Goal: Task Accomplishment & Management: Manage account settings

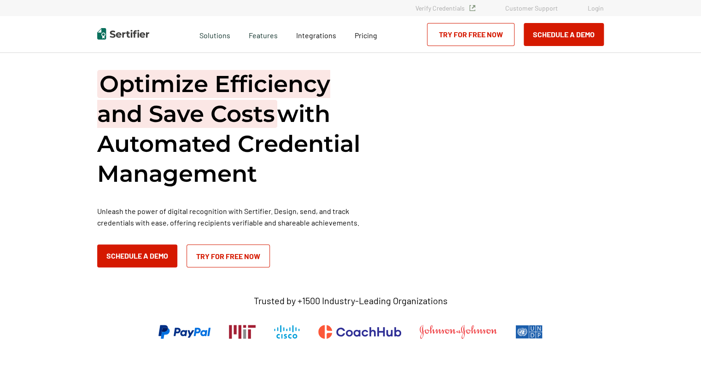
click at [595, 9] on link "Login" at bounding box center [596, 8] width 16 height 8
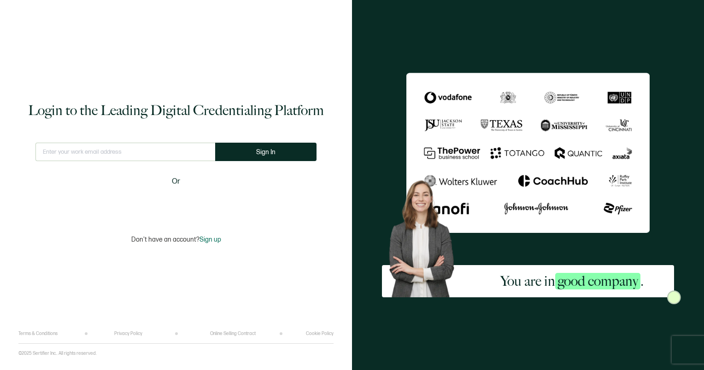
click at [97, 150] on input "text" at bounding box center [125, 152] width 180 height 18
type input "[PERSON_NAME][EMAIL_ADDRESS][PERSON_NAME][DOMAIN_NAME]"
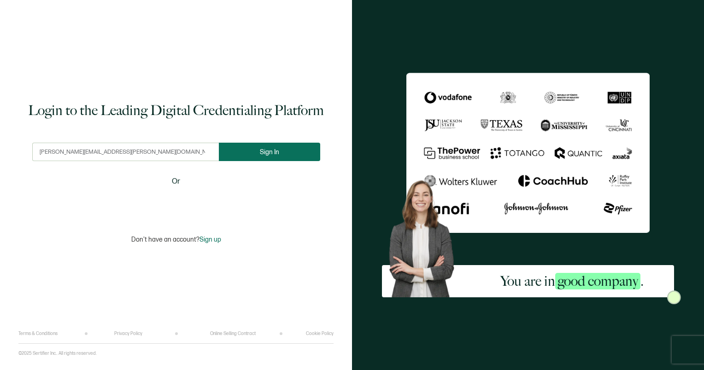
click at [272, 149] on span "Sign In" at bounding box center [269, 152] width 19 height 7
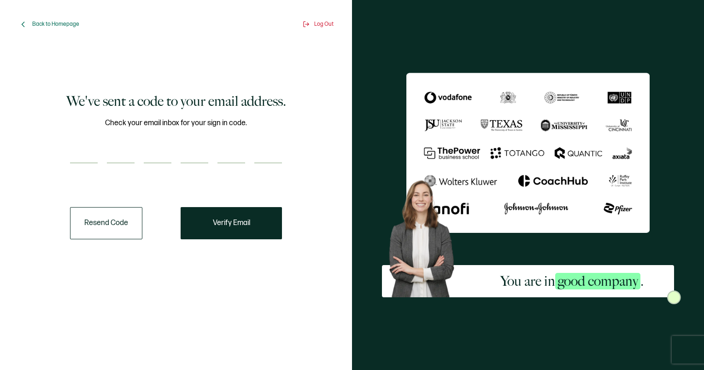
click at [92, 152] on input "number" at bounding box center [84, 154] width 28 height 18
type input "4"
type input "8"
type input "7"
type input "4"
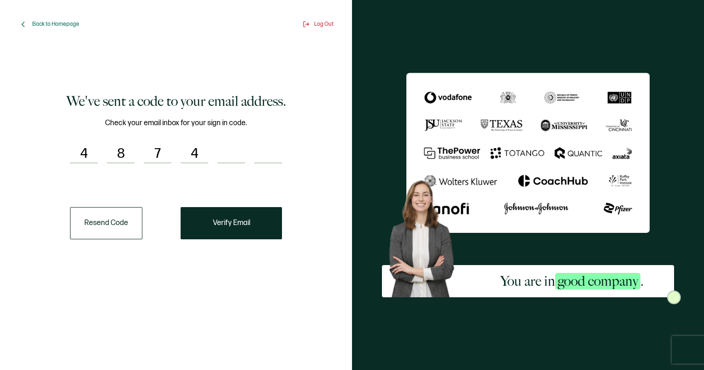
type input "3"
type input "4"
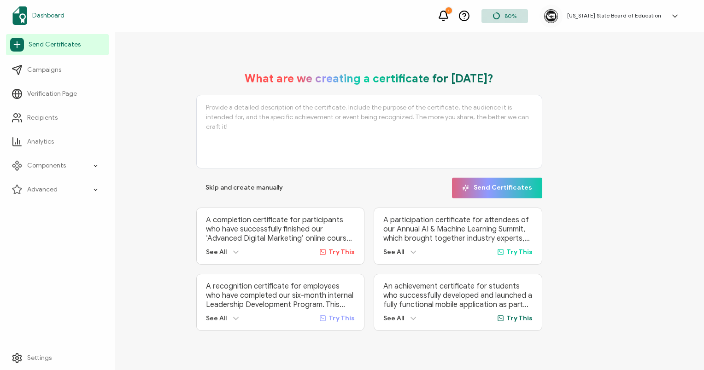
click at [50, 14] on span "Dashboard" at bounding box center [48, 15] width 32 height 9
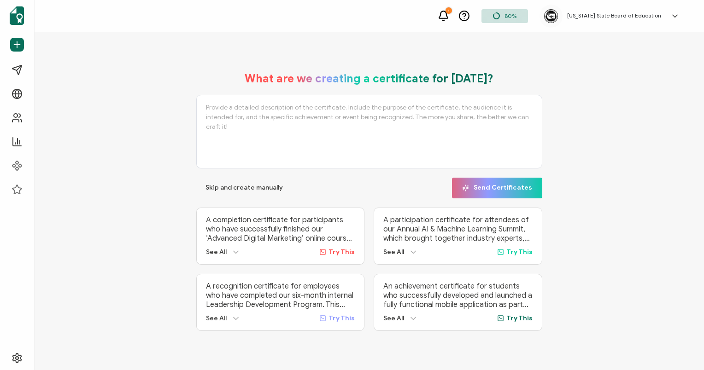
click at [626, 13] on h5 "[US_STATE] State Board of Education" at bounding box center [614, 15] width 94 height 6
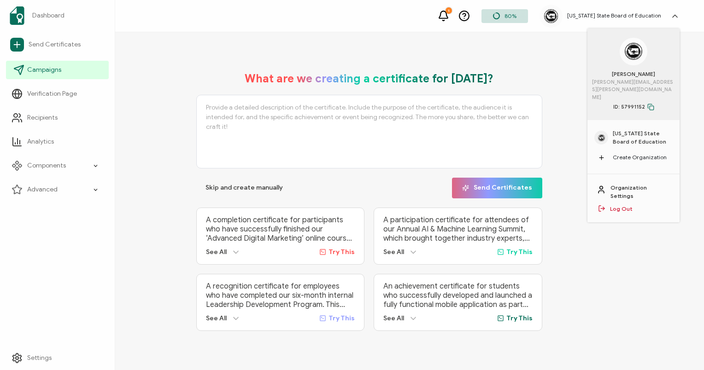
click at [53, 69] on span "Campaigns" at bounding box center [44, 69] width 34 height 9
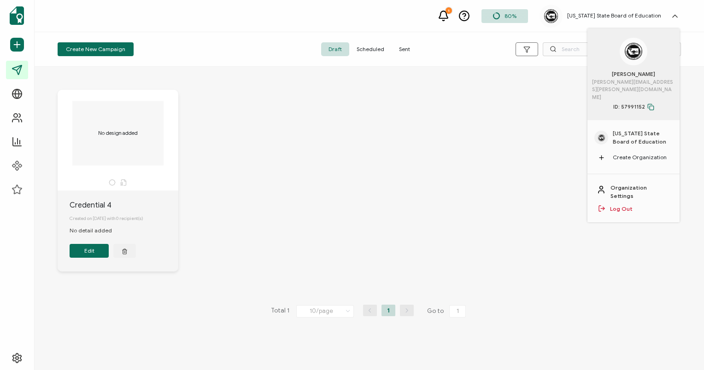
click at [404, 48] on span "Sent" at bounding box center [404, 49] width 26 height 14
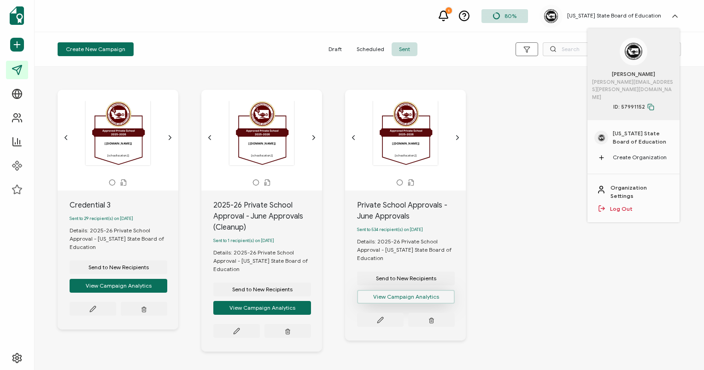
click at [408, 295] on button "View Campaign Analytics" at bounding box center [406, 297] width 98 height 14
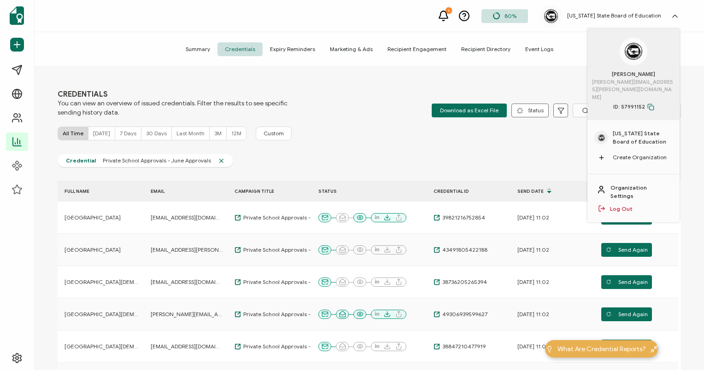
click at [582, 111] on icon at bounding box center [585, 110] width 7 height 7
click at [646, 14] on h5 "[US_STATE] State Board of Education" at bounding box center [614, 15] width 94 height 6
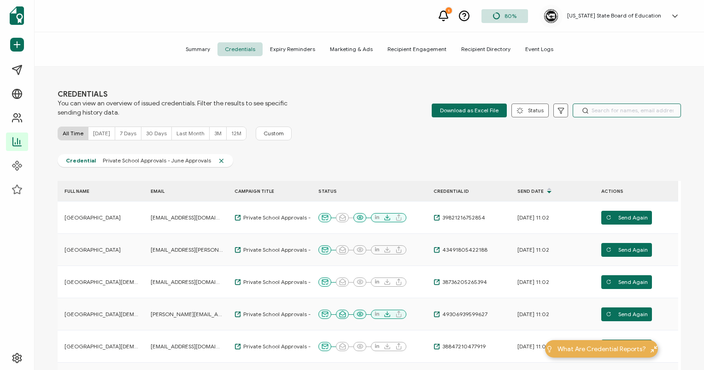
click at [604, 110] on input "text" at bounding box center [626, 111] width 108 height 14
type input "St. [PERSON_NAME]"
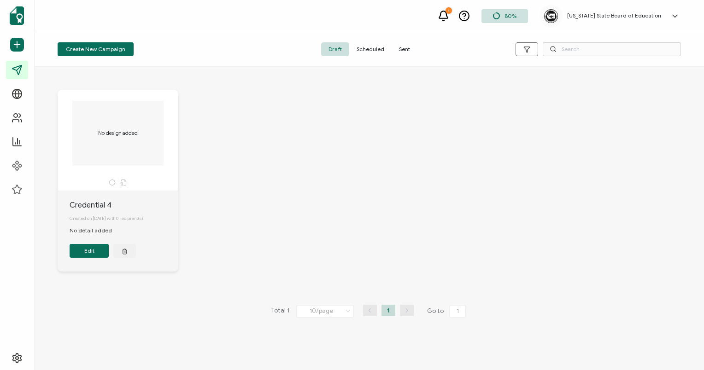
click at [400, 49] on span "Sent" at bounding box center [404, 49] width 26 height 14
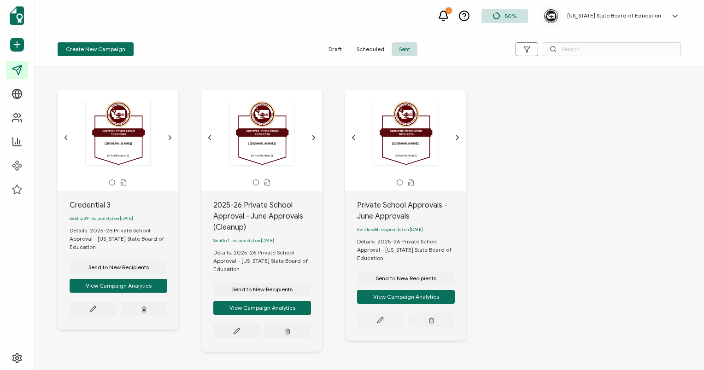
scroll to position [41, 0]
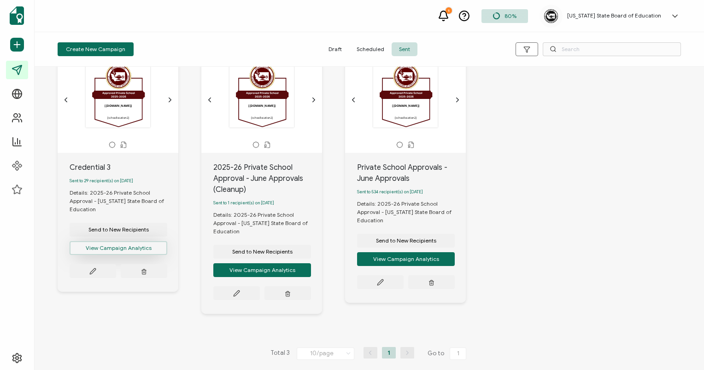
click at [115, 246] on button "View Campaign Analytics" at bounding box center [119, 248] width 98 height 14
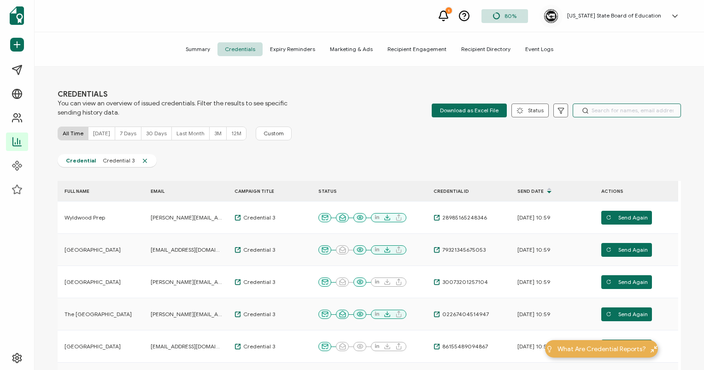
click at [617, 112] on input "text" at bounding box center [626, 111] width 108 height 14
type input "St. [PERSON_NAME]"
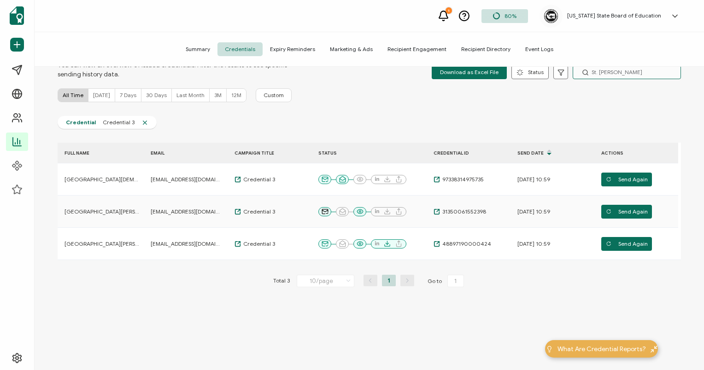
scroll to position [43, 0]
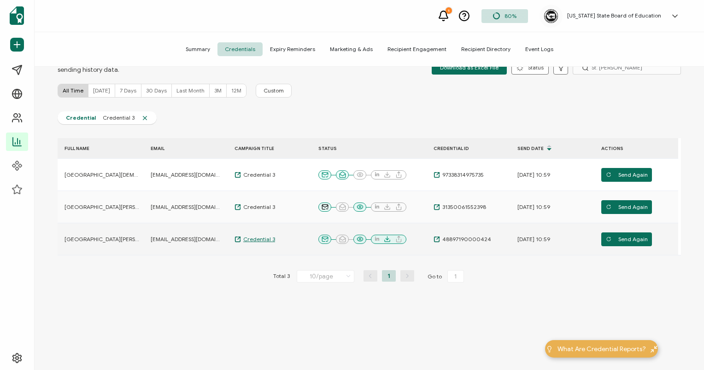
click at [258, 239] on span "Credential 3" at bounding box center [258, 239] width 34 height 7
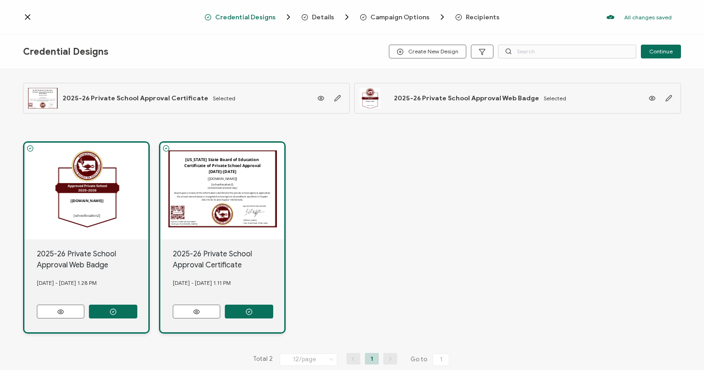
click at [28, 16] on icon at bounding box center [27, 17] width 5 height 5
click at [391, 15] on span "Campaign Options" at bounding box center [399, 17] width 59 height 7
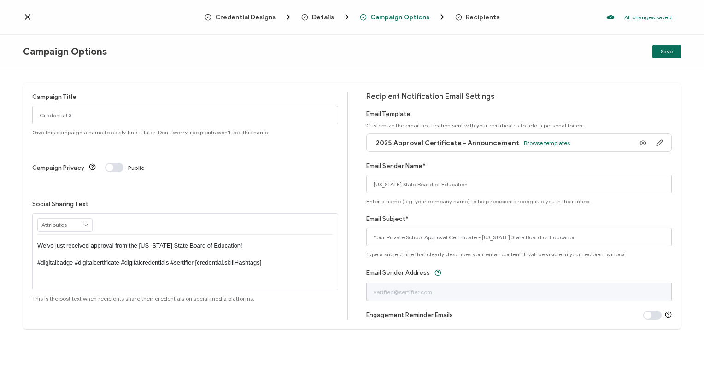
click at [26, 14] on icon at bounding box center [27, 16] width 9 height 9
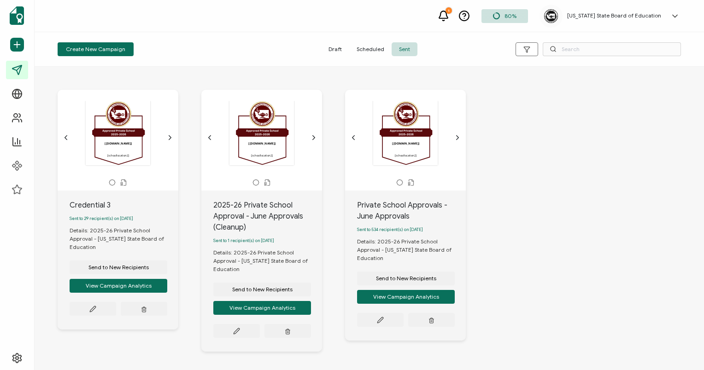
click at [445, 17] on icon at bounding box center [443, 16] width 12 height 12
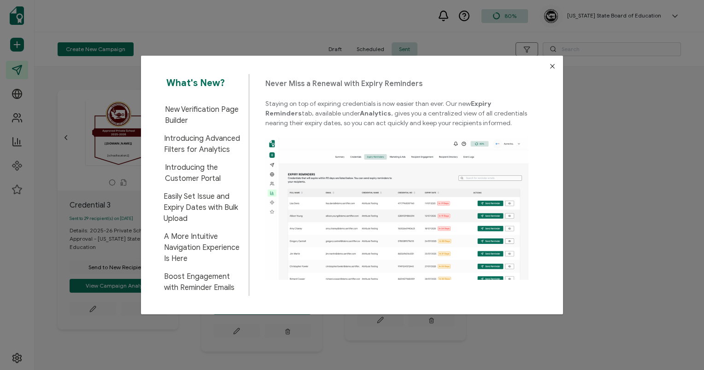
click at [549, 61] on button "Close" at bounding box center [552, 66] width 21 height 21
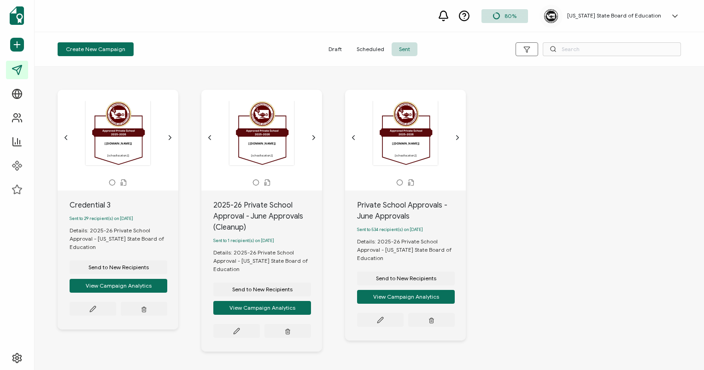
click at [114, 143] on div "[[DOMAIN_NAME]] [schoollocation2]" at bounding box center [118, 132] width 97 height 65
click at [92, 310] on icon at bounding box center [92, 309] width 7 height 7
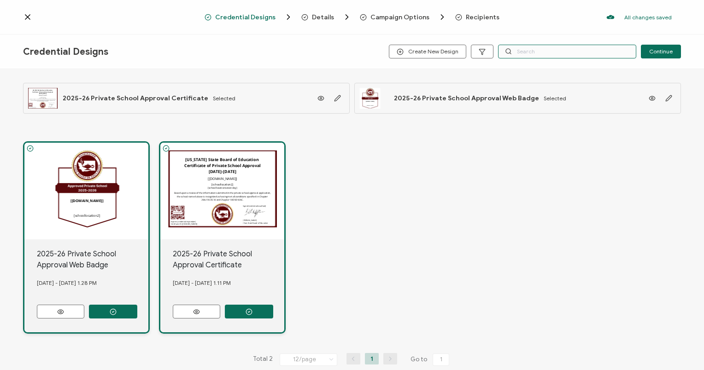
click at [571, 52] on input "text" at bounding box center [567, 52] width 138 height 14
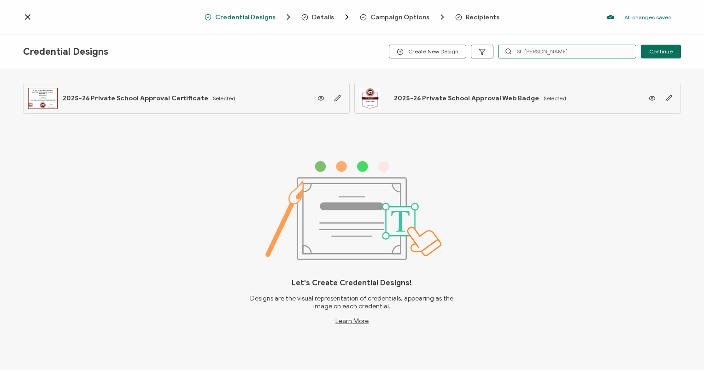
type input "St. [PERSON_NAME]"
click at [29, 20] on icon at bounding box center [27, 16] width 9 height 9
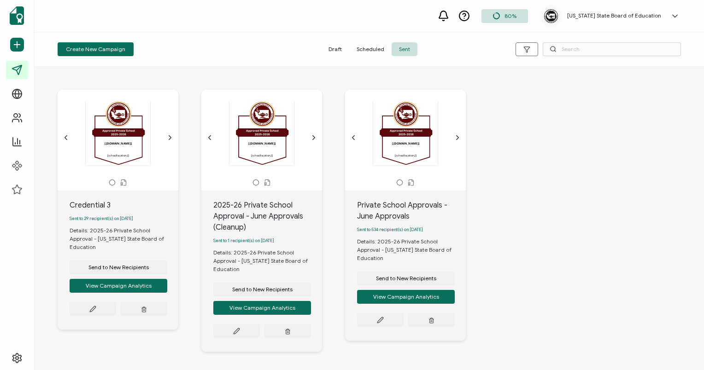
click at [217, 49] on div "Create New Campaign" at bounding box center [162, 49] width 208 height 14
click at [128, 287] on button "View Campaign Analytics" at bounding box center [119, 286] width 98 height 14
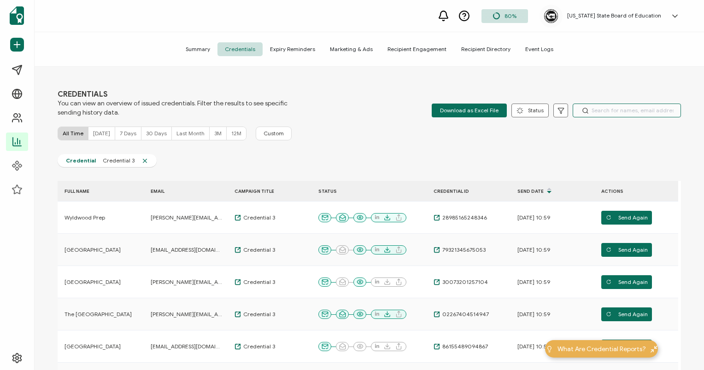
click at [621, 105] on input "text" at bounding box center [626, 111] width 108 height 14
type input "[PERSON_NAME]"
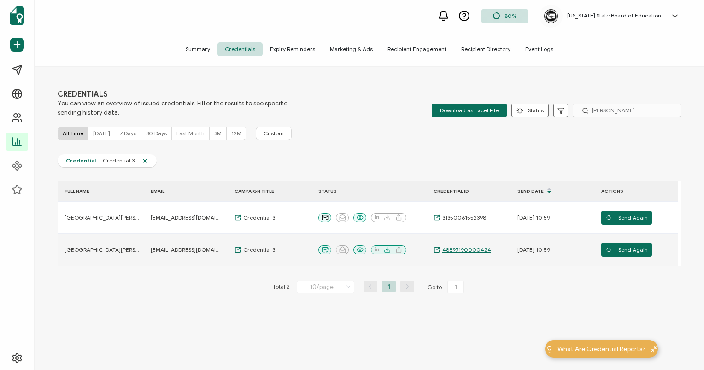
click at [468, 249] on span "48897190000424" at bounding box center [465, 249] width 51 height 7
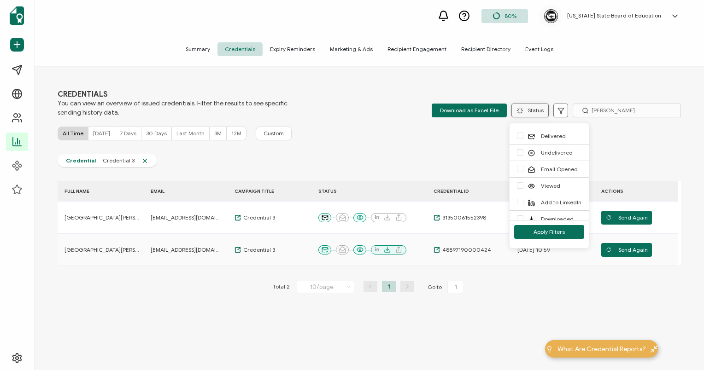
click at [525, 108] on button "Status" at bounding box center [529, 111] width 37 height 14
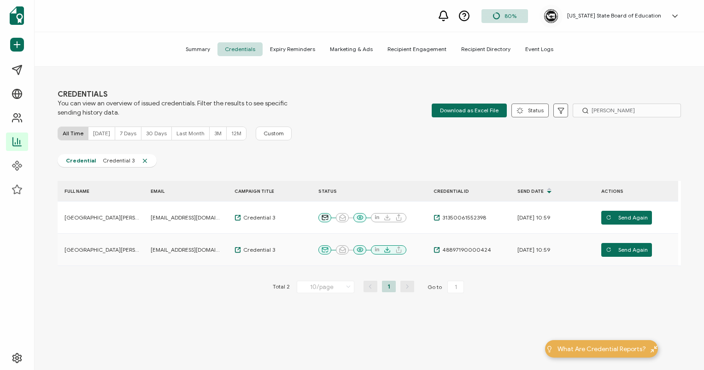
click at [364, 131] on div "All Time [DATE] 7 Days 30 Days Last Month 3M 12M Custom" at bounding box center [369, 134] width 623 height 14
